Goal: Communication & Community: Share content

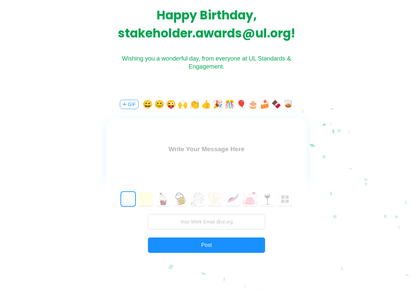
scroll to position [95, 0]
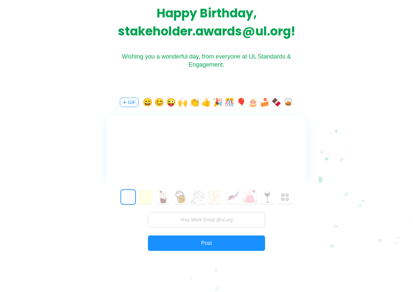
click at [222, 147] on textarea at bounding box center [206, 149] width 200 height 15
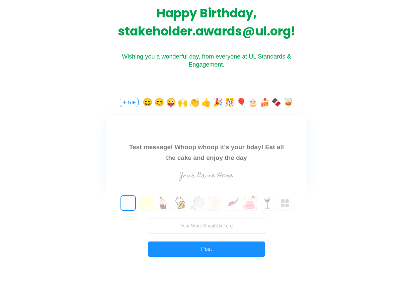
click at [250, 103] on button "🎂" at bounding box center [253, 102] width 10 height 11
type textarea "Test message! Whoop whoop it's your bday! Eat all the cake and enjoy the day 🎂"
click at [125, 102] on button "GIF" at bounding box center [129, 102] width 19 height 9
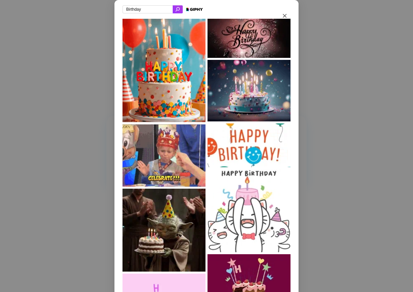
click at [157, 166] on img at bounding box center [164, 156] width 83 height 62
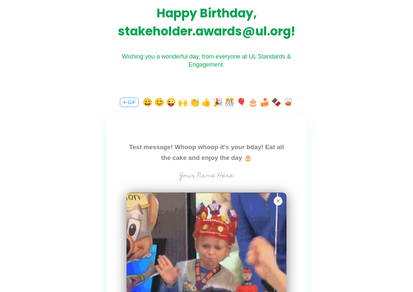
scroll to position [134, 0]
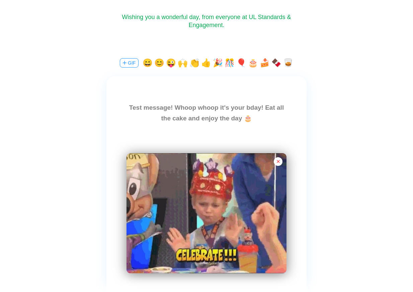
click at [205, 136] on input "text" at bounding box center [207, 136] width 150 height 13
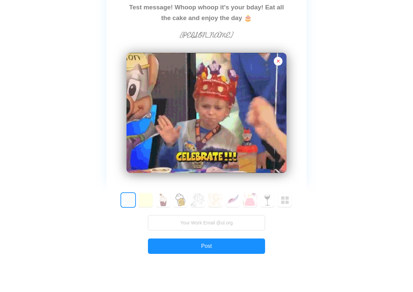
scroll to position [293, 0]
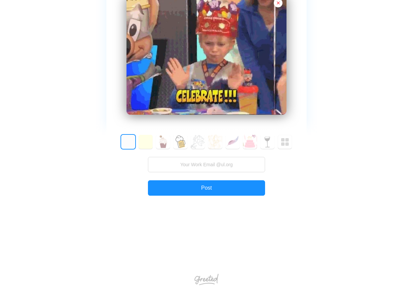
type input "[PERSON_NAME]"
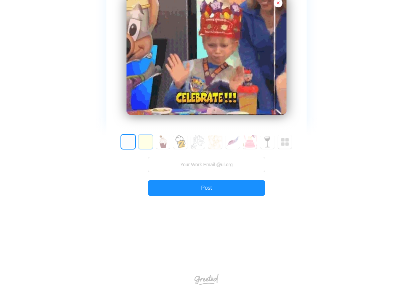
click at [141, 142] on button "1" at bounding box center [146, 142] width 14 height 14
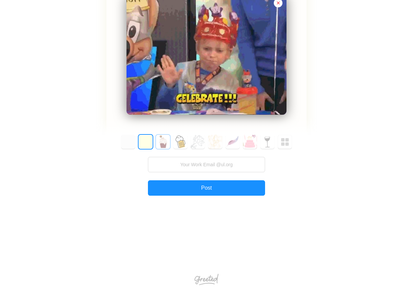
click at [163, 144] on button "2" at bounding box center [163, 142] width 14 height 14
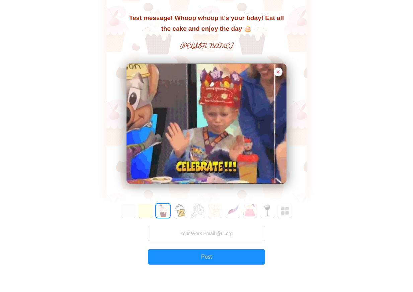
scroll to position [289, 0]
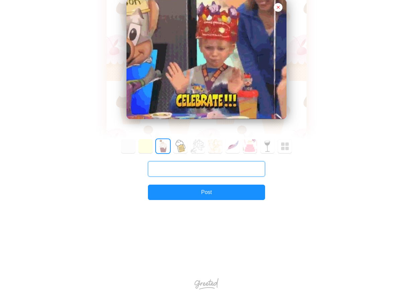
click at [200, 168] on input "text" at bounding box center [206, 168] width 117 height 15
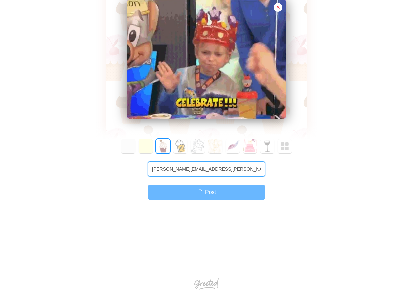
type input "maria.isely@ul.org"
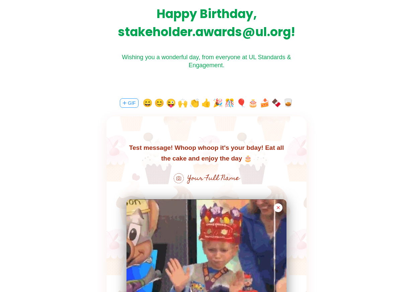
scroll to position [95, 0]
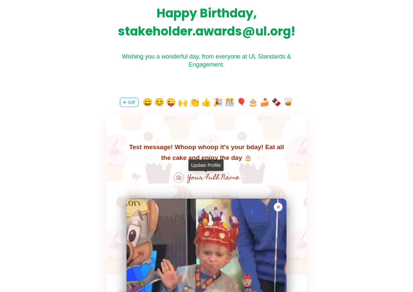
click at [182, 179] on span at bounding box center [179, 178] width 10 height 10
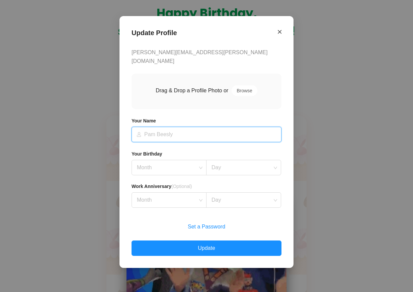
click at [280, 35] on icon "Close" at bounding box center [280, 32] width 4 height 6
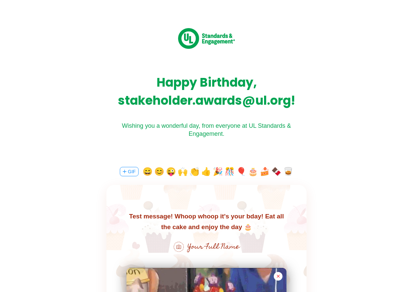
scroll to position [0, 0]
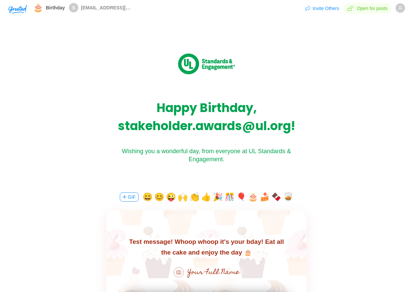
click at [398, 9] on icon "user" at bounding box center [400, 8] width 5 height 5
click at [390, 20] on li "Update Profile" at bounding box center [380, 21] width 46 height 13
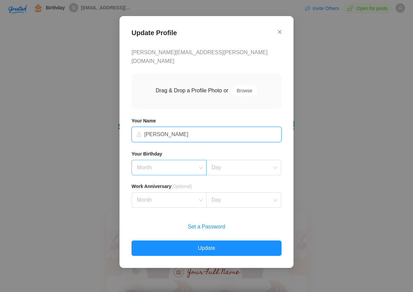
type input "[PERSON_NAME]"
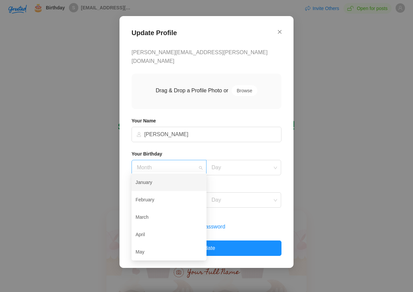
click at [167, 162] on input at bounding box center [167, 167] width 62 height 15
click at [157, 233] on div "July" at bounding box center [169, 235] width 67 height 14
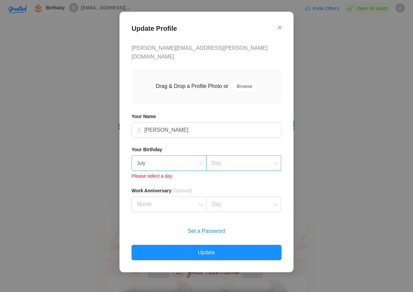
click at [222, 164] on input at bounding box center [241, 163] width 62 height 15
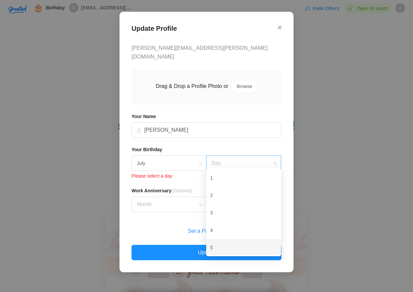
click at [214, 244] on div "5" at bounding box center [243, 248] width 67 height 14
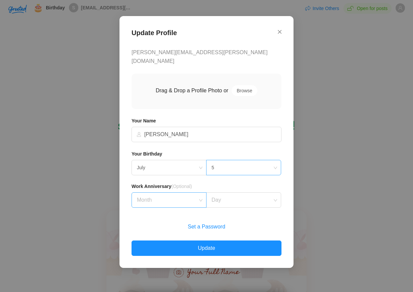
click at [189, 196] on input at bounding box center [167, 200] width 62 height 15
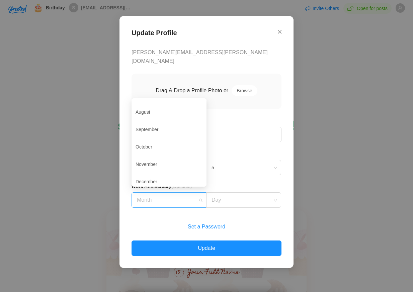
scroll to position [42, 0]
click at [163, 148] on div "October" at bounding box center [169, 144] width 67 height 14
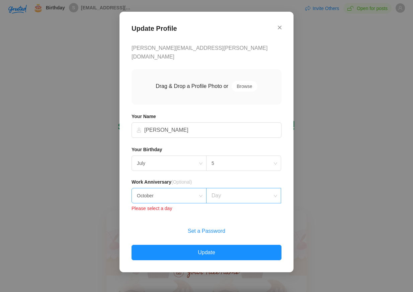
click at [220, 189] on input at bounding box center [241, 196] width 62 height 15
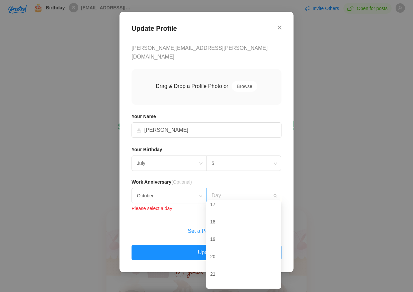
scroll to position [246, 0]
click at [225, 279] on div "31" at bounding box center [243, 279] width 67 height 14
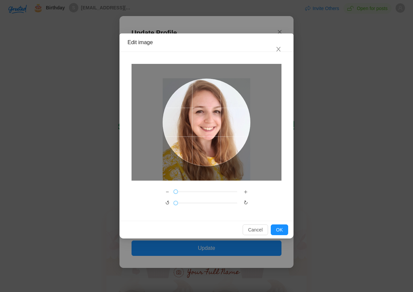
drag, startPoint x: 212, startPoint y: 114, endPoint x: 220, endPoint y: 136, distance: 23.8
click at [220, 136] on div at bounding box center [207, 123] width 88 height 88
click at [282, 229] on button "OK" at bounding box center [279, 230] width 17 height 11
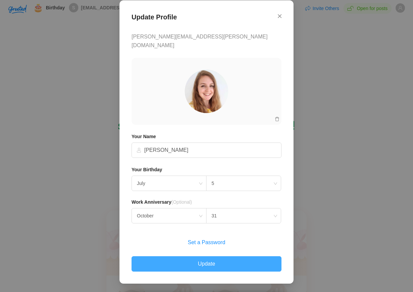
click at [222, 262] on button "Update" at bounding box center [207, 263] width 150 height 15
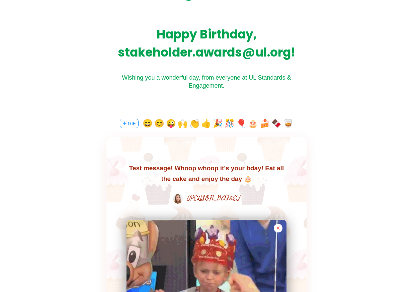
scroll to position [76, 0]
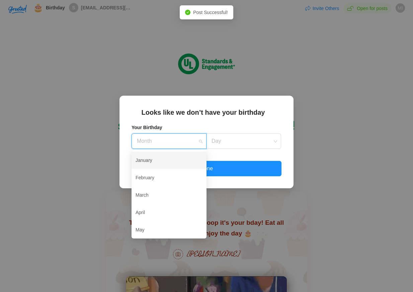
click at [160, 142] on input at bounding box center [167, 141] width 62 height 15
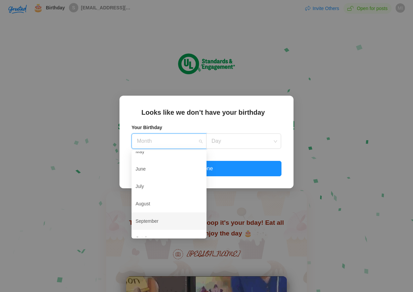
scroll to position [25, 0]
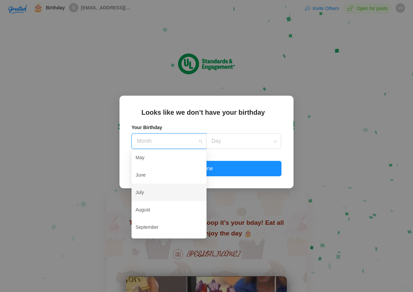
click at [151, 191] on div "July" at bounding box center [169, 192] width 67 height 14
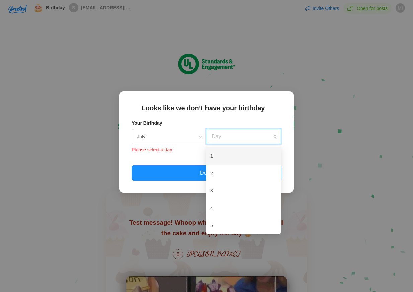
click at [221, 138] on input at bounding box center [241, 137] width 62 height 15
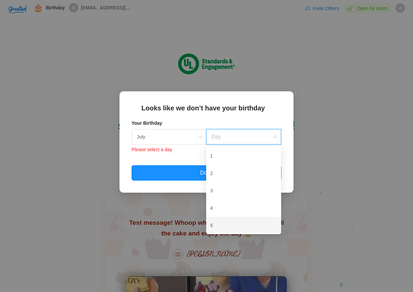
click at [220, 225] on div "5" at bounding box center [243, 226] width 67 height 14
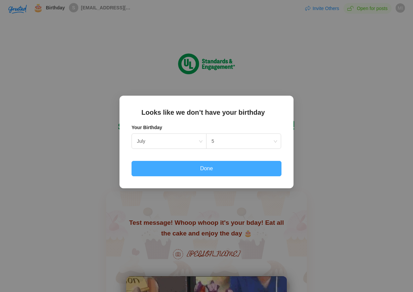
click at [205, 169] on button "Done" at bounding box center [207, 168] width 150 height 15
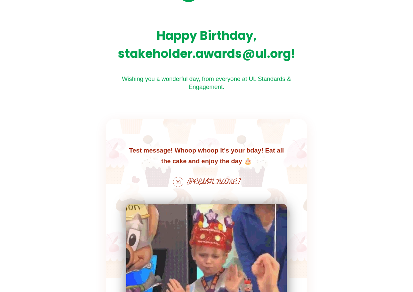
scroll to position [0, 0]
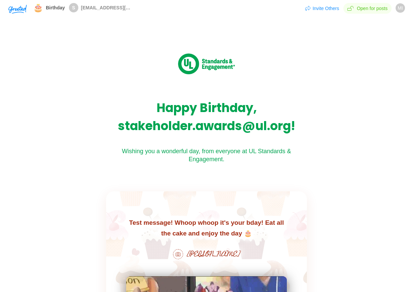
click at [85, 8] on span "[EMAIL_ADDRESS][DOMAIN_NAME]" at bounding box center [106, 7] width 50 height 5
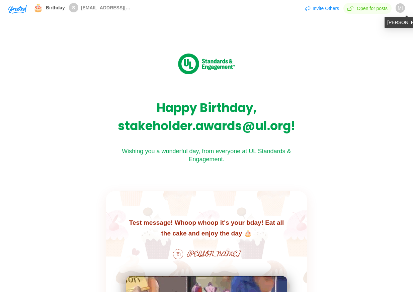
click at [400, 10] on span "MI" at bounding box center [400, 7] width 5 height 9
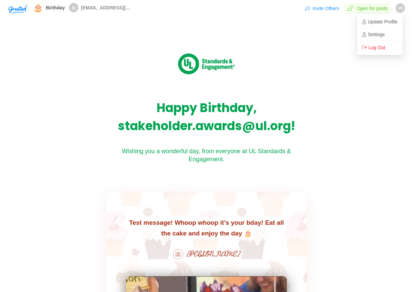
click at [16, 8] on img "button" at bounding box center [17, 9] width 18 height 9
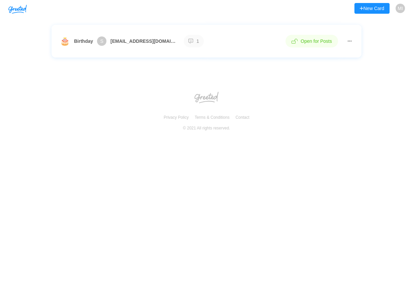
click at [348, 39] on button "button" at bounding box center [350, 41] width 7 height 11
click at [391, 32] on div "users Tag actions 🎂 Birthday S [EMAIL_ADDRESS][DOMAIN_NAME] 1 Open for Posts" at bounding box center [206, 46] width 413 height 43
click at [151, 39] on span "[EMAIL_ADDRESS][DOMAIN_NAME]" at bounding box center [143, 41] width 67 height 7
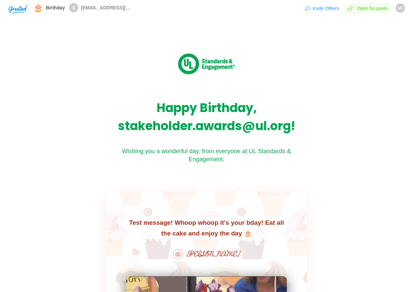
click at [20, 10] on img "button" at bounding box center [17, 9] width 18 height 9
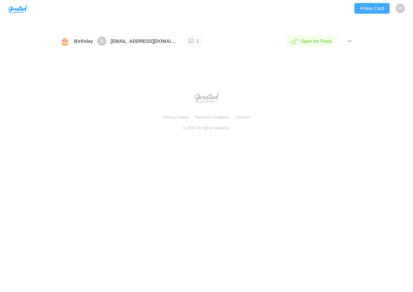
click at [365, 5] on button "New Card" at bounding box center [372, 8] width 35 height 11
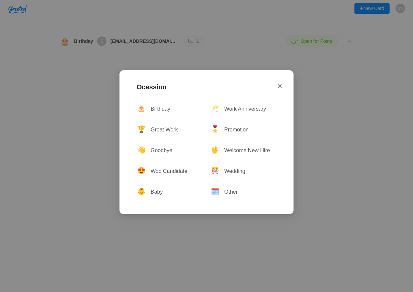
click at [281, 86] on icon "Close" at bounding box center [280, 86] width 4 height 6
